Goal: Find specific page/section: Find specific page/section

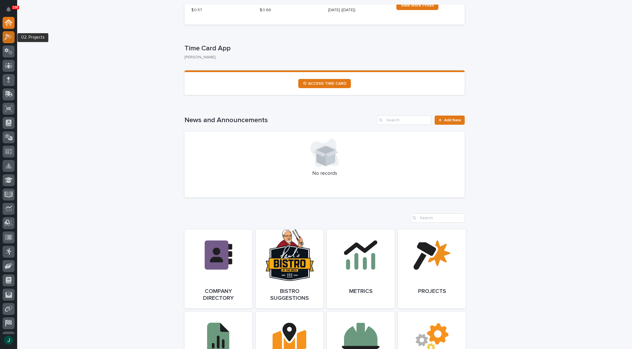
click at [7, 37] on icon at bounding box center [9, 37] width 8 height 7
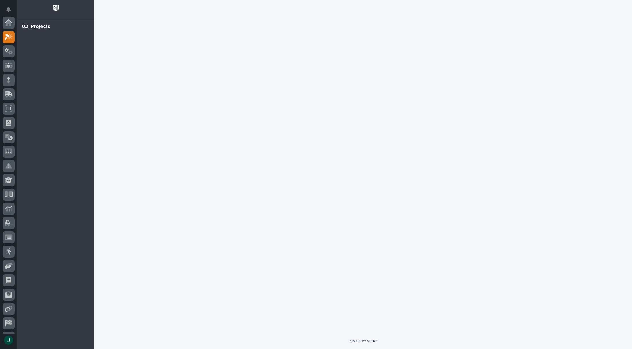
scroll to position [14, 0]
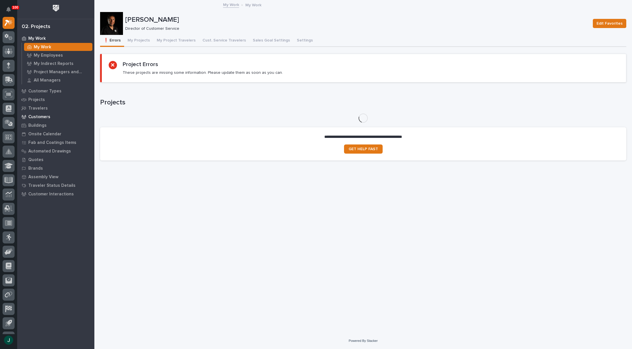
click at [39, 117] on p "Customers" at bounding box center [39, 116] width 22 height 5
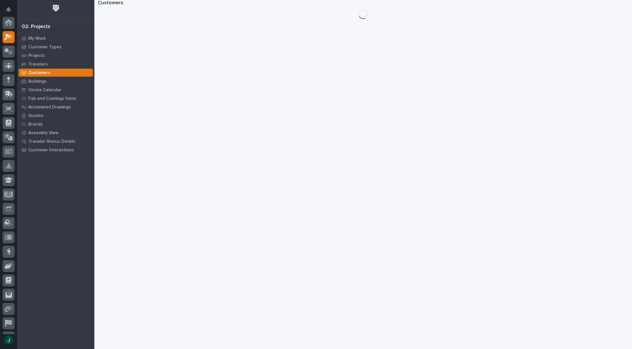
scroll to position [14, 0]
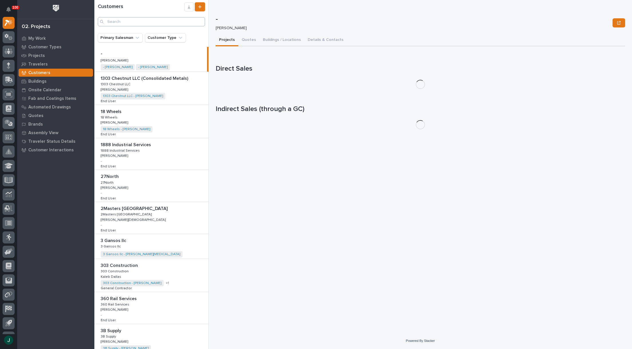
drag, startPoint x: 137, startPoint y: 15, endPoint x: 135, endPoint y: 17, distance: 3.3
click at [136, 15] on div "Customers" at bounding box center [151, 14] width 114 height 24
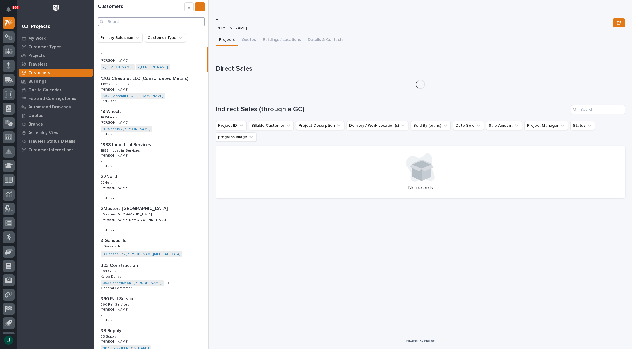
click at [135, 22] on input "Search" at bounding box center [151, 21] width 107 height 9
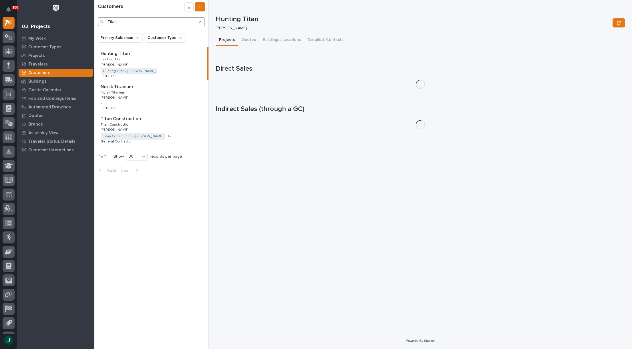
type input "Titan"
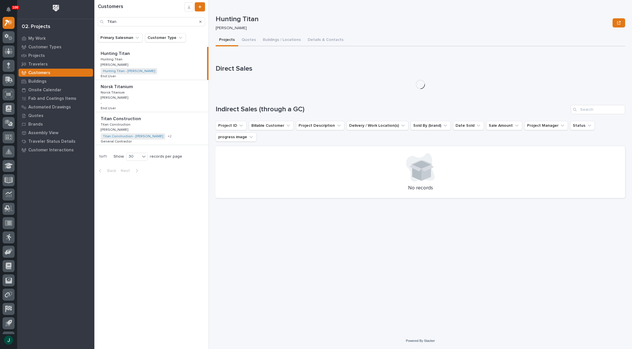
click at [116, 121] on p "Titan Construction" at bounding box center [121, 118] width 41 height 7
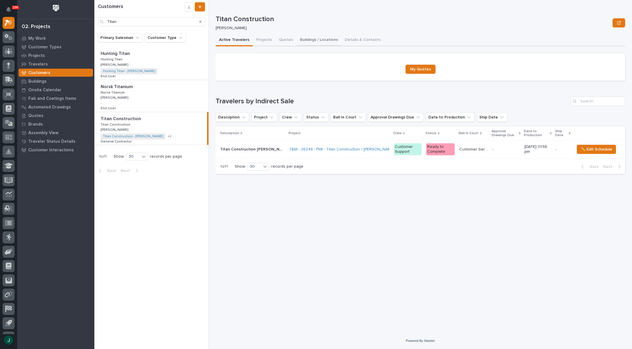
click at [323, 39] on button "Buildings / Locations" at bounding box center [319, 40] width 45 height 12
